Goal: Information Seeking & Learning: Find specific fact

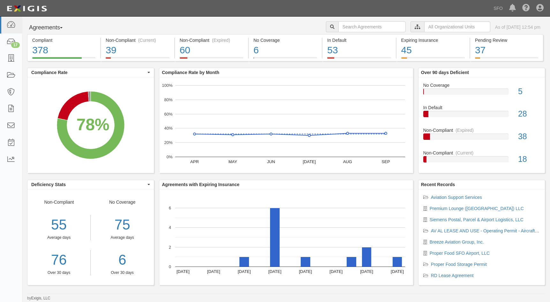
drag, startPoint x: 52, startPoint y: 29, endPoint x: 51, endPoint y: 37, distance: 8.0
click at [52, 29] on button "Agreements" at bounding box center [51, 27] width 48 height 13
click at [51, 38] on link "Parties" at bounding box center [52, 41] width 50 height 8
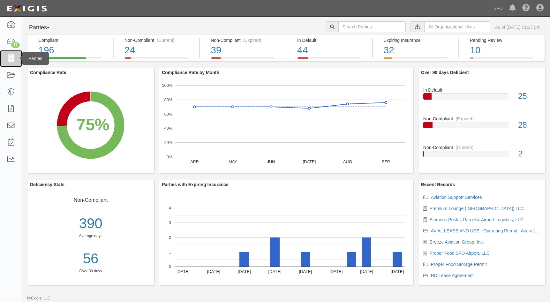
click at [10, 57] on icon at bounding box center [10, 58] width 9 height 7
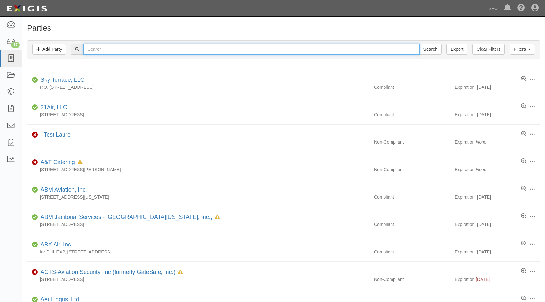
click at [139, 46] on input "text" at bounding box center [251, 49] width 336 height 11
type input "prem"
click at [419, 44] on input "Search" at bounding box center [430, 49] width 22 height 11
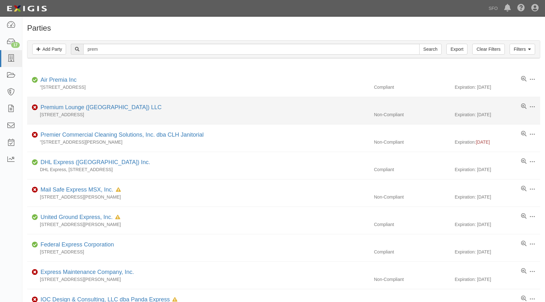
click at [75, 111] on div "Premium Lounge (San Francisco) LLC" at bounding box center [99, 107] width 123 height 8
click at [75, 108] on link "Premium Lounge (San Francisco) LLC" at bounding box center [101, 107] width 121 height 6
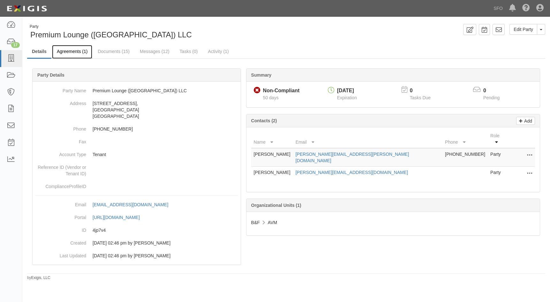
click at [78, 52] on link "Agreements (1)" at bounding box center [72, 52] width 40 height 14
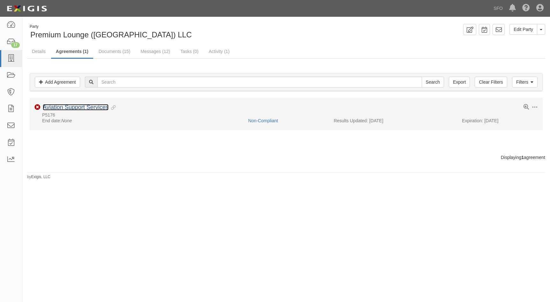
click at [62, 110] on link "Aviation Support Services" at bounding box center [76, 107] width 66 height 6
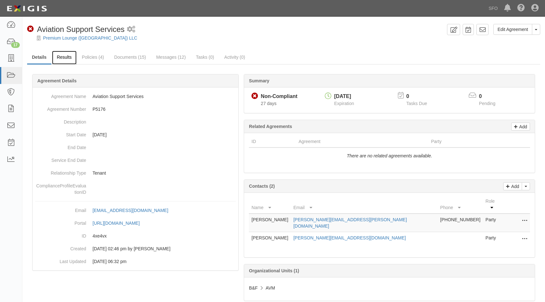
click at [61, 56] on link "Results" at bounding box center [64, 58] width 25 height 14
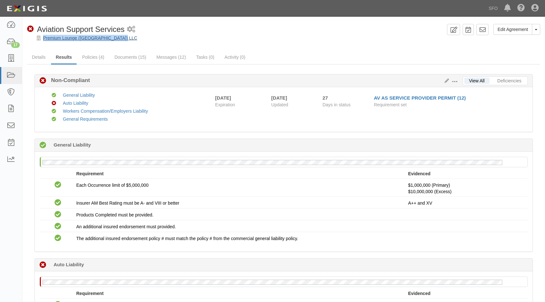
drag, startPoint x: 131, startPoint y: 37, endPoint x: 43, endPoint y: 39, distance: 87.8
click at [43, 39] on div "Premium Lounge (San Francisco) LLC" at bounding box center [288, 38] width 513 height 6
copy link "Premium Lounge (San Francisco) LLC"
click at [10, 55] on icon at bounding box center [10, 58] width 9 height 7
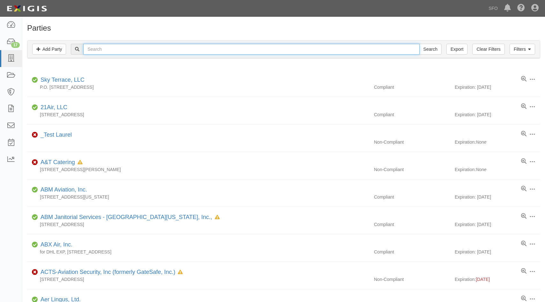
click at [93, 51] on input "text" at bounding box center [251, 49] width 336 height 11
type input "s"
type input "DEPAR"
click at [419, 44] on input "Search" at bounding box center [430, 49] width 22 height 11
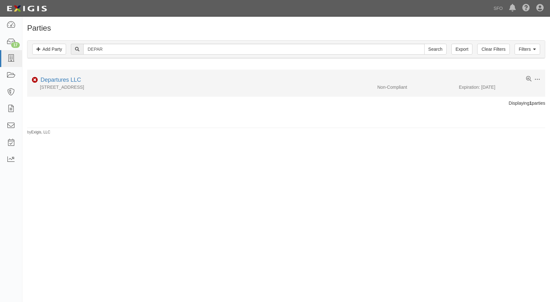
click at [51, 76] on div "Departures LLC" at bounding box center [59, 80] width 43 height 8
click at [53, 78] on link "Departures LLC" at bounding box center [61, 80] width 41 height 6
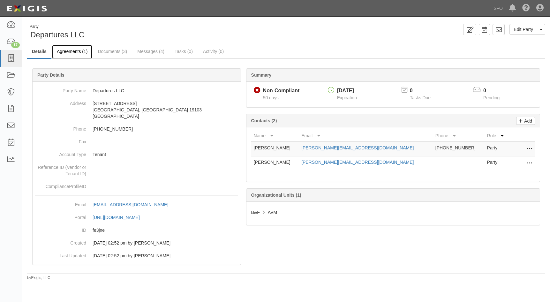
click at [80, 49] on link "Agreements (1)" at bounding box center [72, 52] width 40 height 14
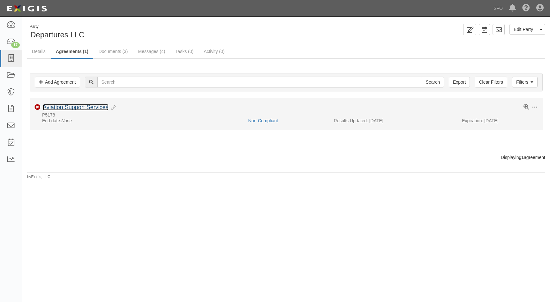
click at [77, 109] on link "Aviation Support Services" at bounding box center [76, 107] width 66 height 6
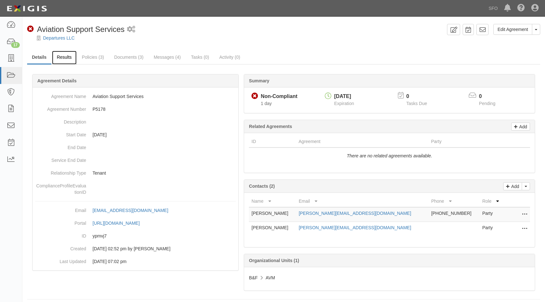
click at [70, 58] on link "Results" at bounding box center [64, 58] width 25 height 14
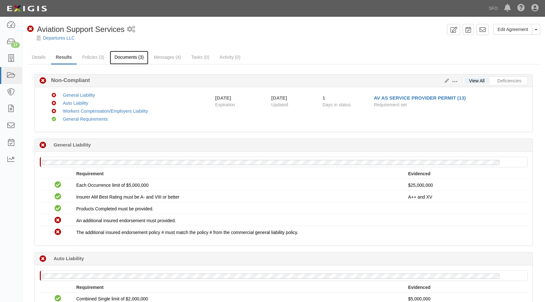
click at [124, 57] on link "Documents (3)" at bounding box center [129, 58] width 39 height 14
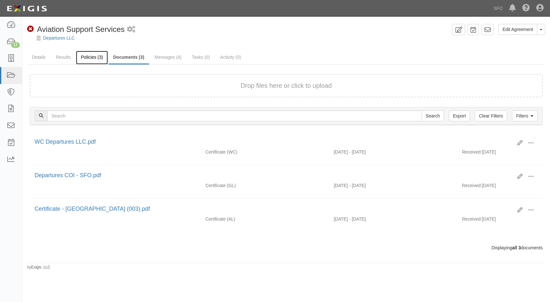
click at [105, 54] on link "Policies (3)" at bounding box center [92, 58] width 32 height 14
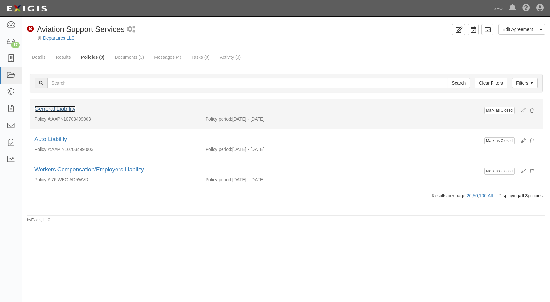
click at [72, 110] on link "General Liability" at bounding box center [54, 109] width 41 height 6
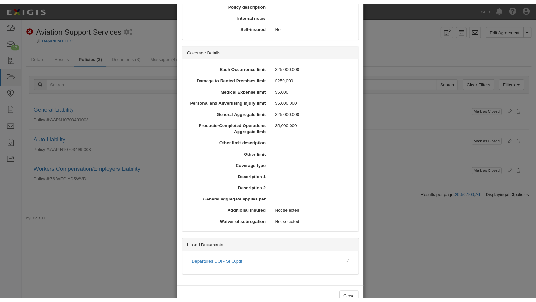
scroll to position [161, 0]
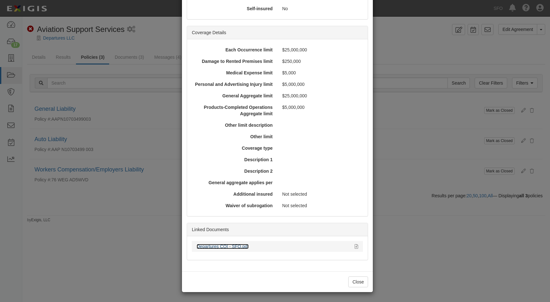
click at [214, 247] on link "Departures COI - SFO.pdf" at bounding box center [223, 246] width 52 height 5
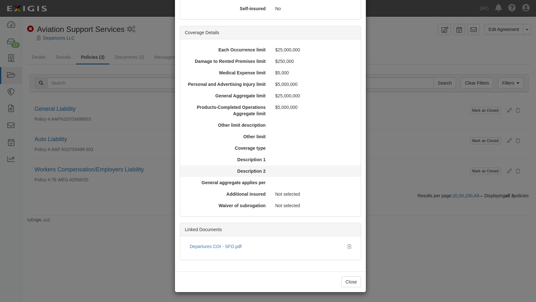
drag, startPoint x: 242, startPoint y: 155, endPoint x: 297, endPoint y: 173, distance: 57.2
click at [242, 155] on div "Description 1" at bounding box center [270, 159] width 181 height 11
drag, startPoint x: 351, startPoint y: 207, endPoint x: 351, endPoint y: 210, distance: 3.5
click at [351, 208] on div "Not selected" at bounding box center [314, 205] width 88 height 6
click at [355, 278] on button "Close" at bounding box center [351, 281] width 20 height 11
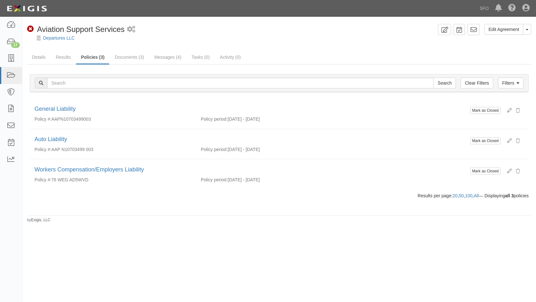
click at [377, 231] on div "Edit Agreement Toggle Agreement Dropdown View Audit Trail Archive Agreement Pla…" at bounding box center [268, 155] width 536 height 272
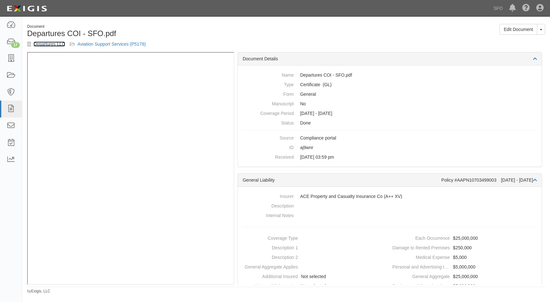
click at [48, 45] on link "Departures LLC" at bounding box center [50, 43] width 32 height 5
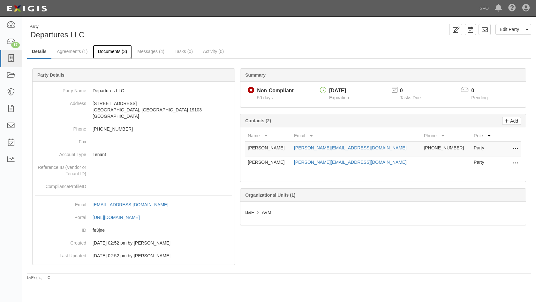
click at [122, 53] on link "Documents (3)" at bounding box center [112, 52] width 39 height 14
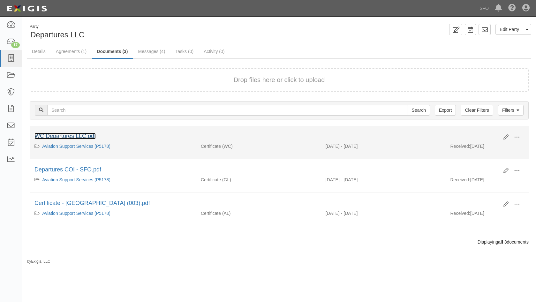
click at [81, 135] on link "WC Departures LLC.pdf" at bounding box center [64, 136] width 61 height 6
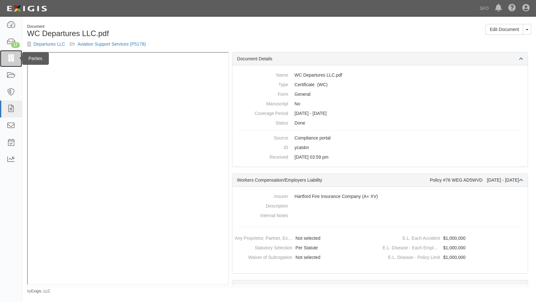
click at [11, 55] on icon at bounding box center [10, 58] width 9 height 7
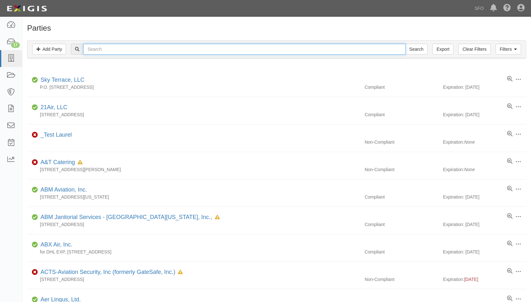
click at [107, 48] on input "text" at bounding box center [244, 49] width 322 height 11
type input "prenium"
click at [405, 44] on input "Search" at bounding box center [416, 49] width 22 height 11
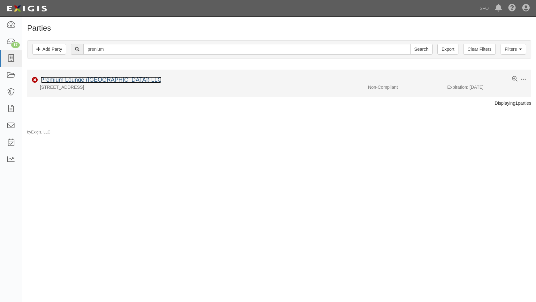
click at [97, 81] on link "Premium Lounge ([GEOGRAPHIC_DATA]) LLC" at bounding box center [101, 80] width 121 height 6
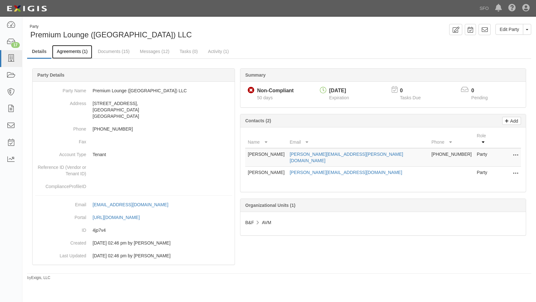
click at [76, 52] on link "Agreements (1)" at bounding box center [72, 52] width 40 height 14
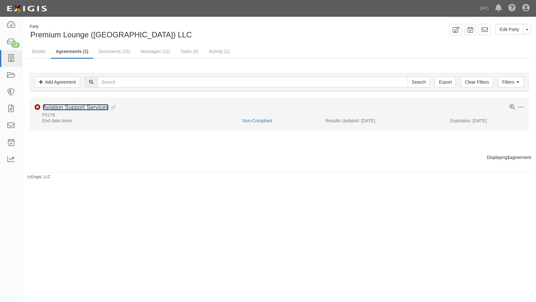
click at [87, 110] on link "Aviation Support Services" at bounding box center [76, 107] width 66 height 6
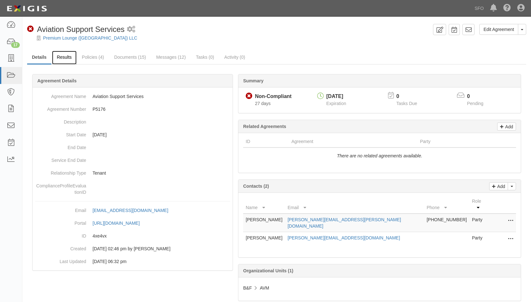
click at [69, 60] on link "Results" at bounding box center [64, 58] width 25 height 14
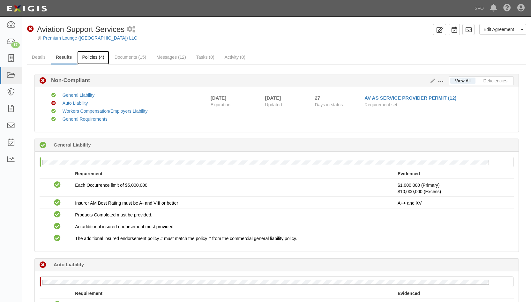
click at [89, 55] on link "Policies (4)" at bounding box center [93, 58] width 32 height 14
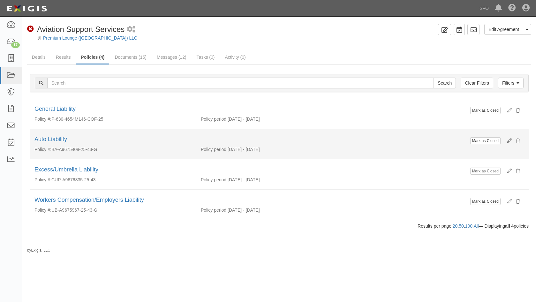
click at [56, 144] on div "Mark as Closed Auto Liability" at bounding box center [279, 140] width 499 height 11
click at [56, 139] on link "Auto Liability" at bounding box center [50, 139] width 33 height 6
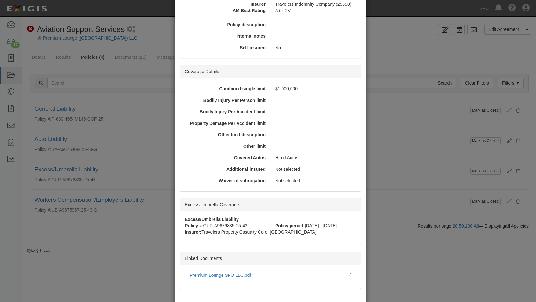
scroll to position [144, 0]
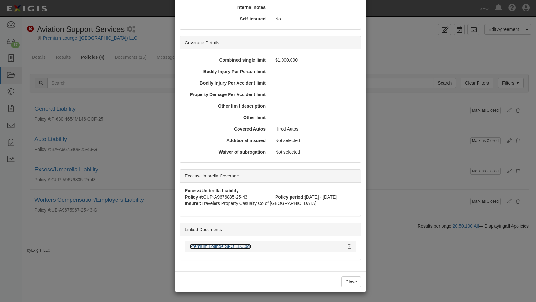
click at [217, 249] on link "Premium Lounge SFO LLC.pdf" at bounding box center [220, 246] width 61 height 5
click at [212, 249] on link "Premium Lounge SFO LLC.pdf" at bounding box center [220, 246] width 61 height 5
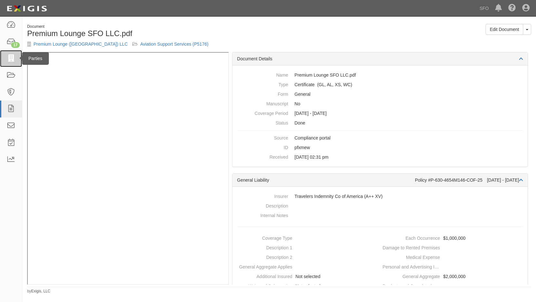
click at [8, 63] on link at bounding box center [11, 58] width 22 height 17
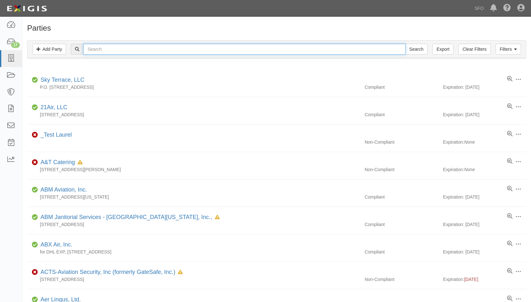
click at [108, 53] on input "text" at bounding box center [244, 49] width 322 height 11
type input "sod"
click at [405, 44] on input "Search" at bounding box center [416, 49] width 22 height 11
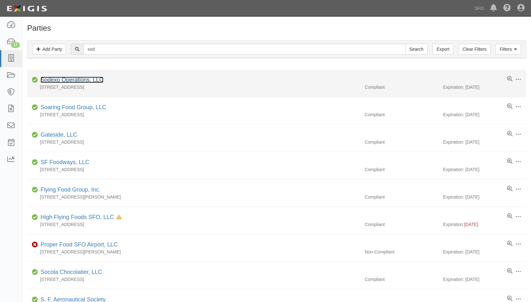
click at [62, 83] on link "Sodexo Operations, LLC" at bounding box center [72, 80] width 63 height 6
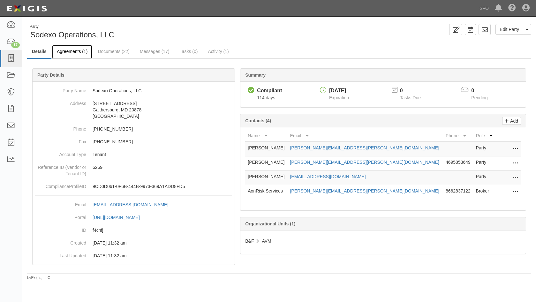
click at [70, 49] on link "Agreements (1)" at bounding box center [72, 52] width 40 height 14
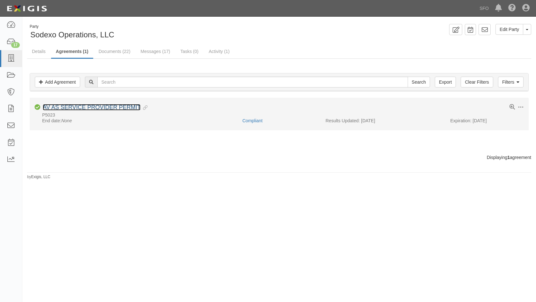
click at [68, 110] on link "AV AS SERVICE PROVIDER PERMIT" at bounding box center [92, 107] width 98 height 6
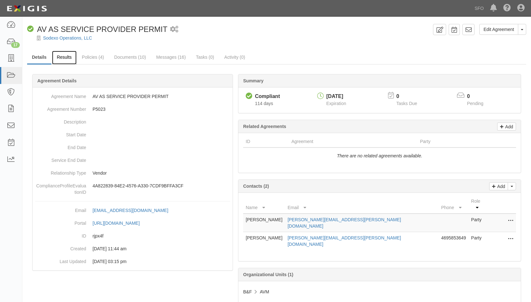
click at [69, 59] on link "Results" at bounding box center [64, 58] width 25 height 14
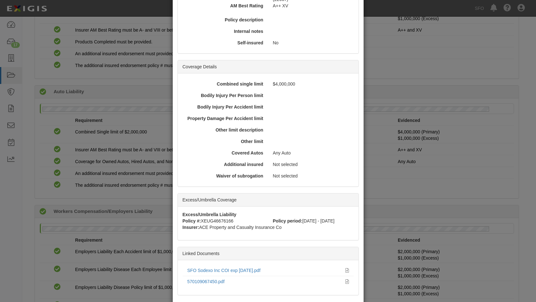
scroll to position [150, 0]
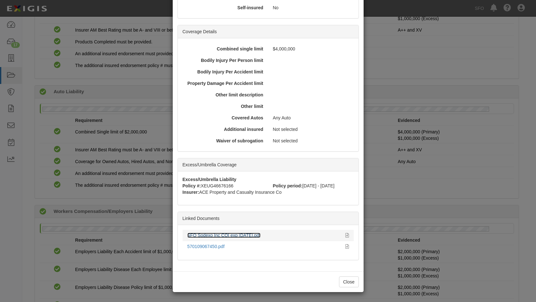
click at [239, 234] on link "SFO Sodexo Inc COI exp [DATE].pdf" at bounding box center [223, 235] width 73 height 5
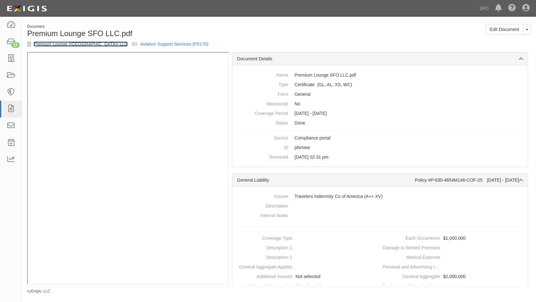
click at [99, 45] on link "Premium Lounge ([GEOGRAPHIC_DATA]) LLC" at bounding box center [81, 43] width 94 height 5
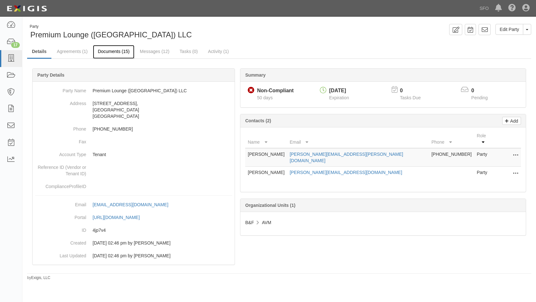
click at [115, 53] on link "Documents (15)" at bounding box center [113, 52] width 41 height 14
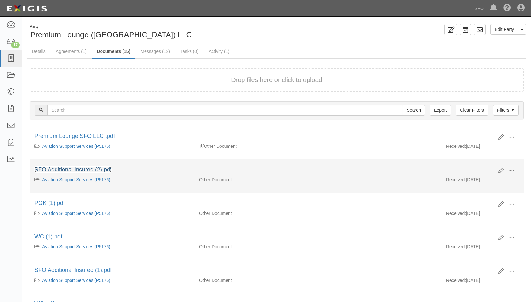
click at [93, 168] on link "SFO Additional Insured (2).pdf" at bounding box center [72, 169] width 77 height 6
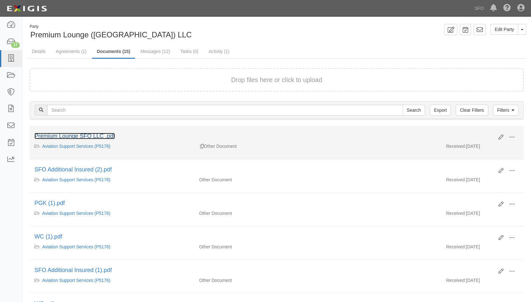
click at [104, 136] on link "Premium Lounge SFO LLC .pdf" at bounding box center [74, 136] width 80 height 6
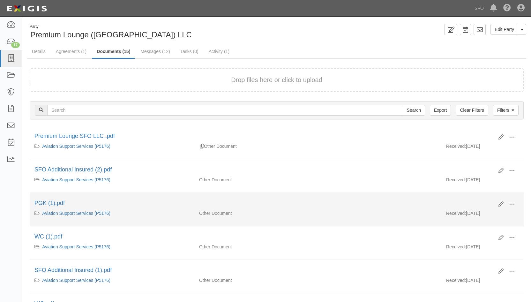
click at [48, 206] on div "PGK (1).pdf" at bounding box center [263, 203] width 459 height 8
click at [51, 204] on link "PGK (1).pdf" at bounding box center [49, 203] width 30 height 6
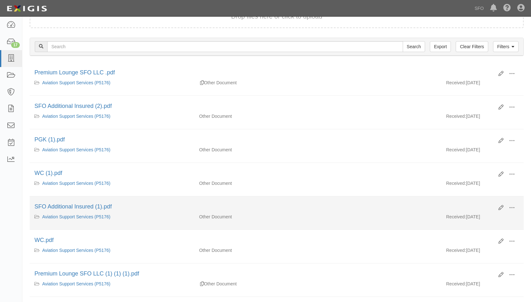
scroll to position [64, 0]
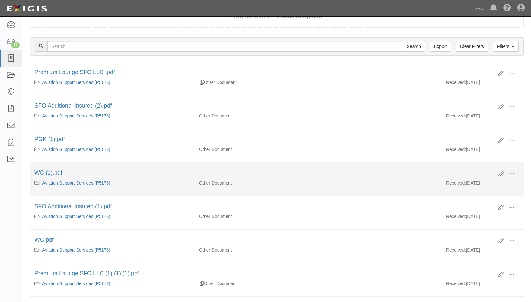
click at [47, 166] on li "Edit View View details Archive WC (1).pdf Aviation Support Services (P5176) Oth…" at bounding box center [277, 179] width 494 height 34
click at [49, 170] on link "WC (1).pdf" at bounding box center [48, 172] width 28 height 6
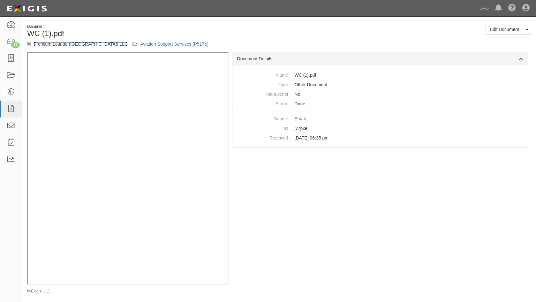
click at [69, 44] on link "Premium Lounge ([GEOGRAPHIC_DATA]) LLC" at bounding box center [81, 43] width 94 height 5
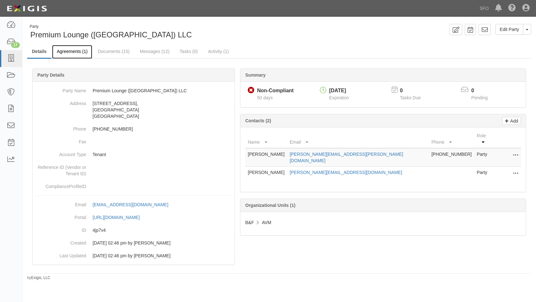
click at [65, 54] on link "Agreements (1)" at bounding box center [72, 52] width 40 height 14
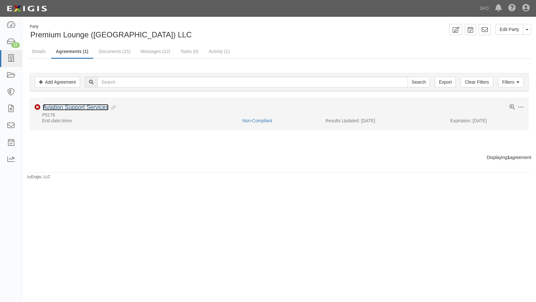
click at [84, 109] on link "Aviation Support Services" at bounding box center [76, 107] width 66 height 6
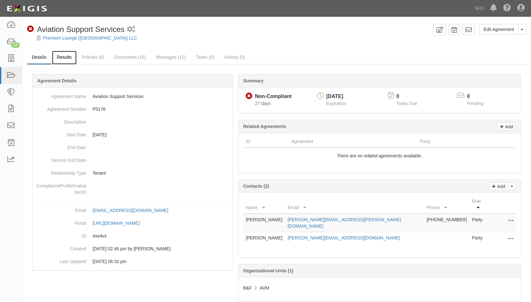
click at [66, 58] on link "Results" at bounding box center [64, 58] width 25 height 14
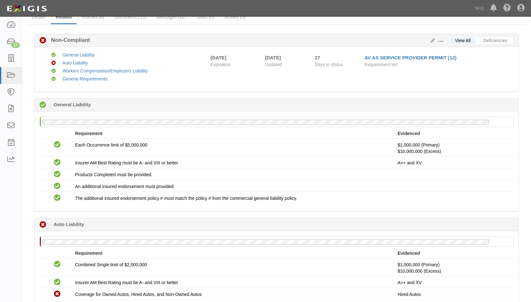
scroll to position [96, 0]
